Goal: Task Accomplishment & Management: Manage account settings

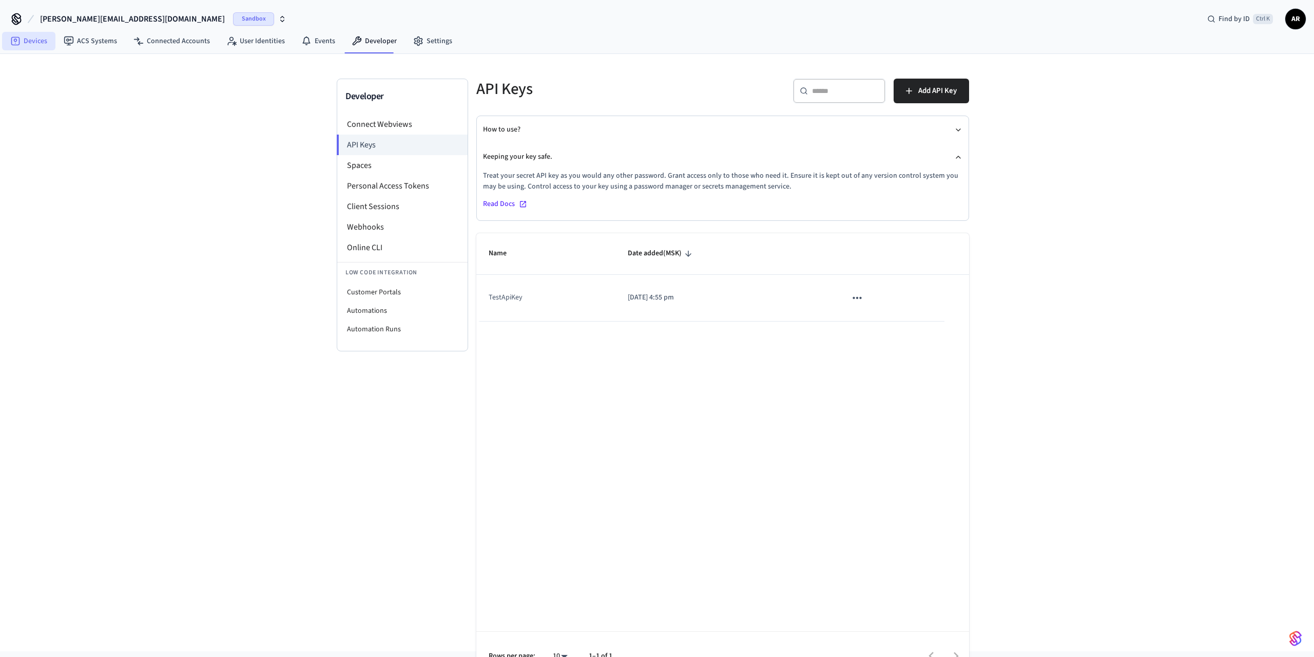
click at [49, 43] on link "Devices" at bounding box center [28, 41] width 53 height 18
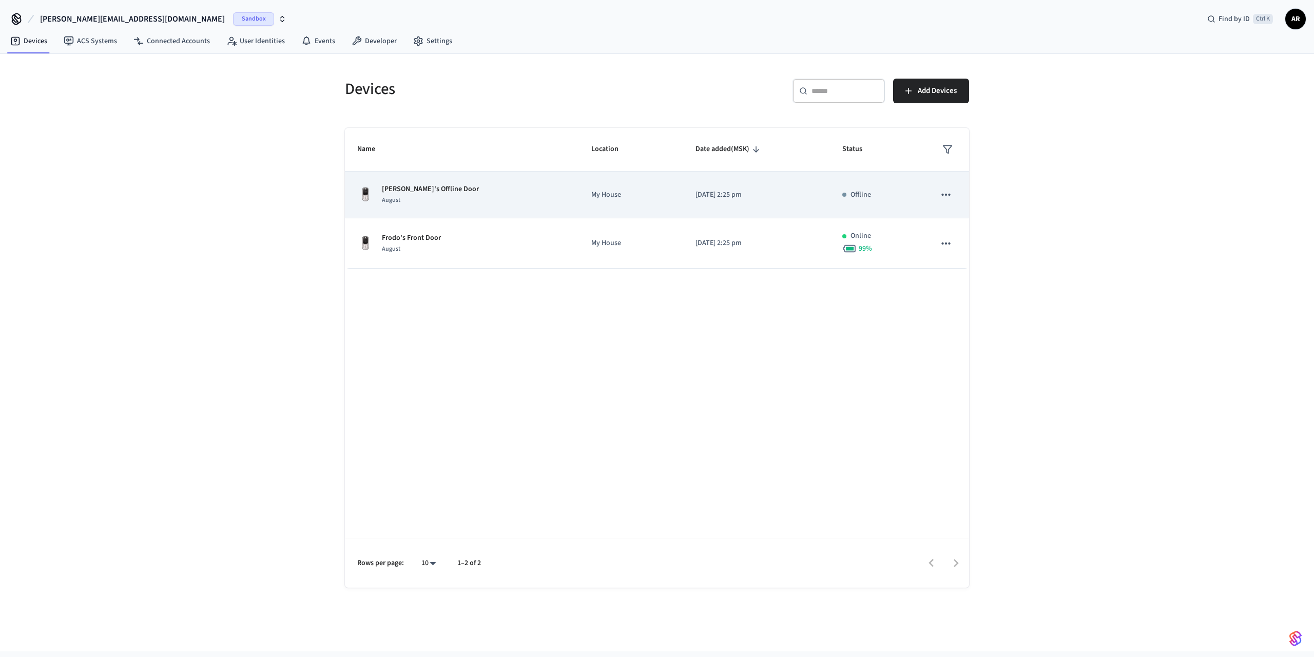
click at [715, 194] on p "[DATE] 2:25 pm" at bounding box center [757, 194] width 122 height 11
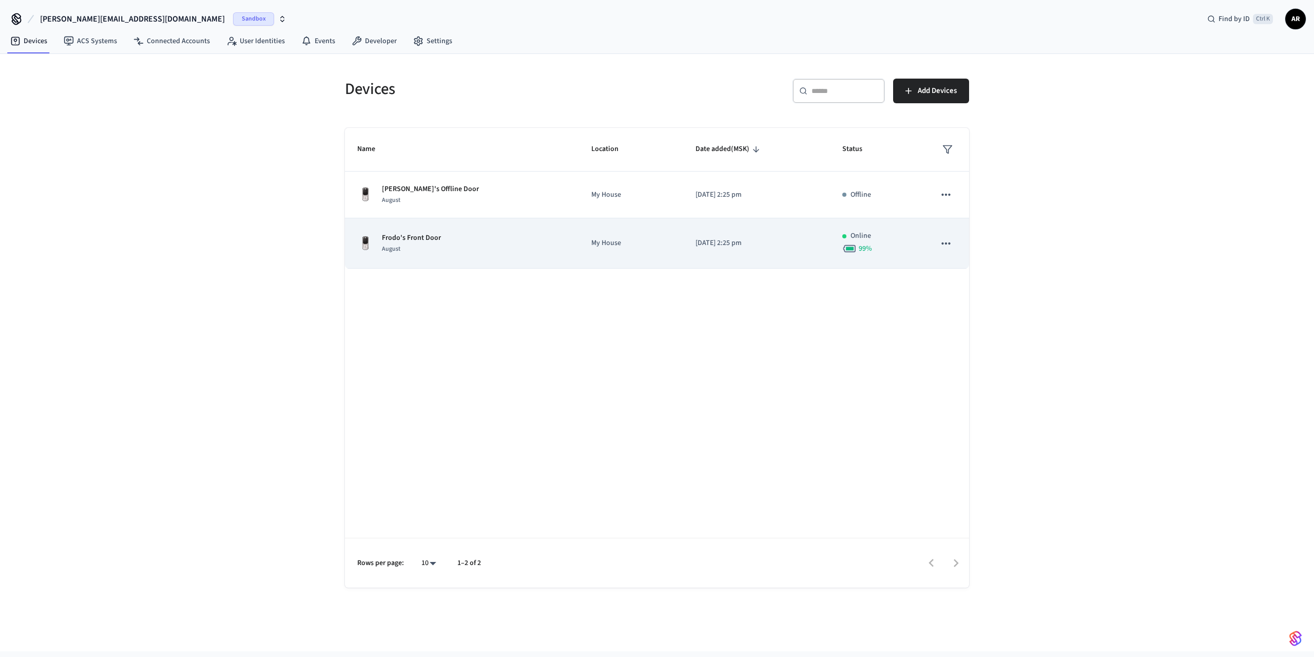
click at [720, 237] on td "[DATE] 2:25 pm" at bounding box center [756, 243] width 147 height 50
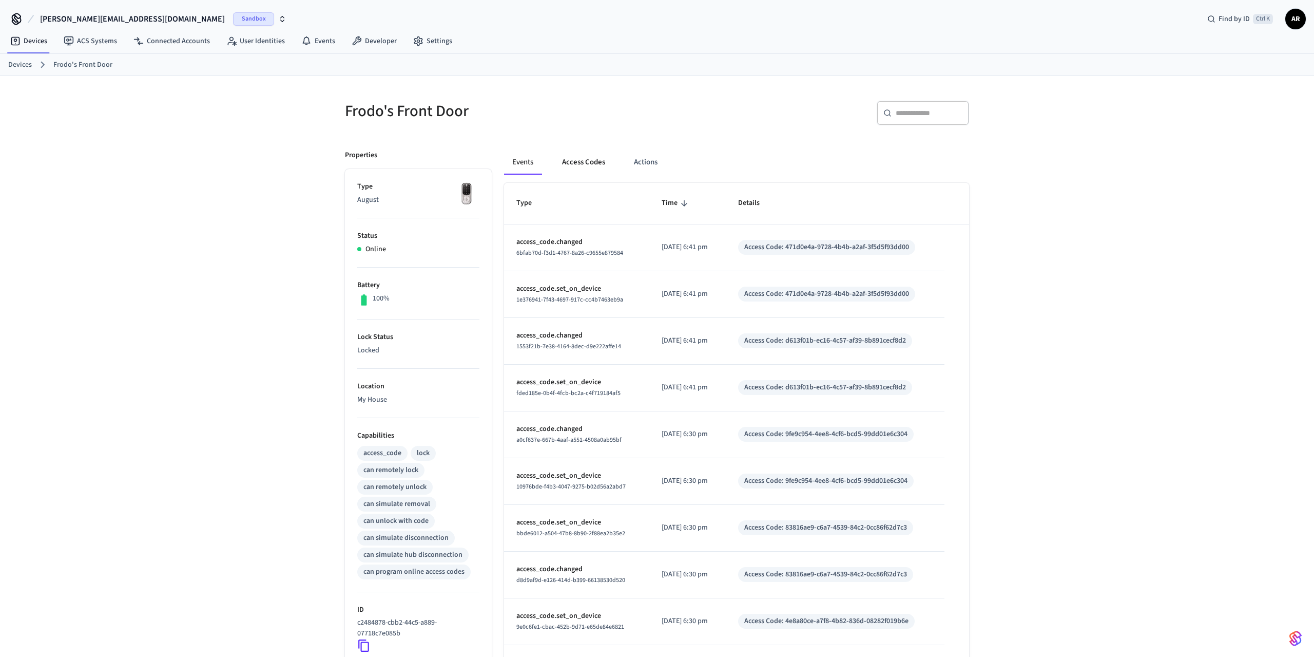
click at [575, 163] on button "Access Codes" at bounding box center [584, 162] width 60 height 25
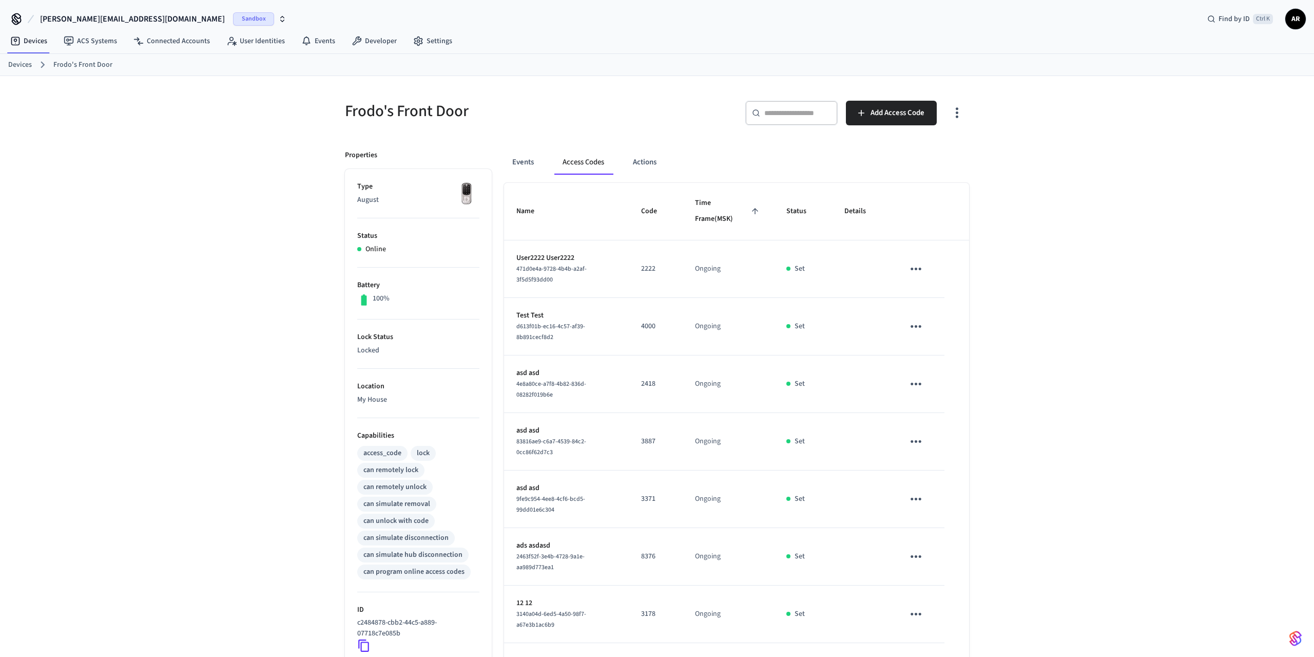
drag, startPoint x: 695, startPoint y: 200, endPoint x: 742, endPoint y: 201, distance: 46.7
click at [742, 201] on th "Time Frame (MSK)" at bounding box center [728, 211] width 91 height 57
click at [918, 266] on icon "sticky table" at bounding box center [916, 269] width 16 height 16
click at [958, 295] on li "Edit" at bounding box center [940, 298] width 49 height 28
